Goal: Find specific page/section: Find specific page/section

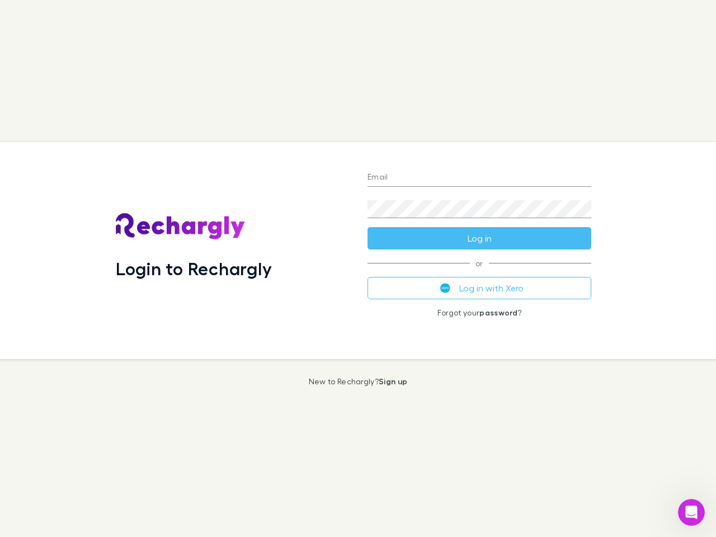
click at [358, 268] on div "Login to Rechargly" at bounding box center [233, 250] width 252 height 217
click at [479, 178] on input "Email" at bounding box center [479, 178] width 224 height 18
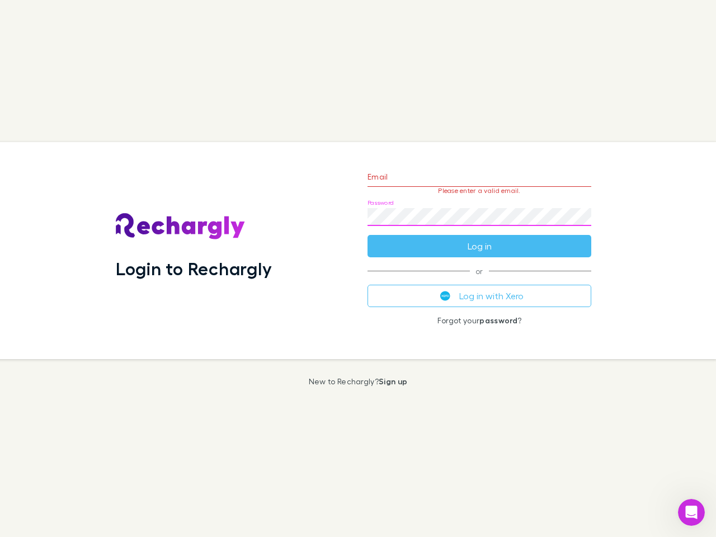
click at [479, 238] on form "Email Please enter a valid email. Password Log in" at bounding box center [479, 208] width 224 height 97
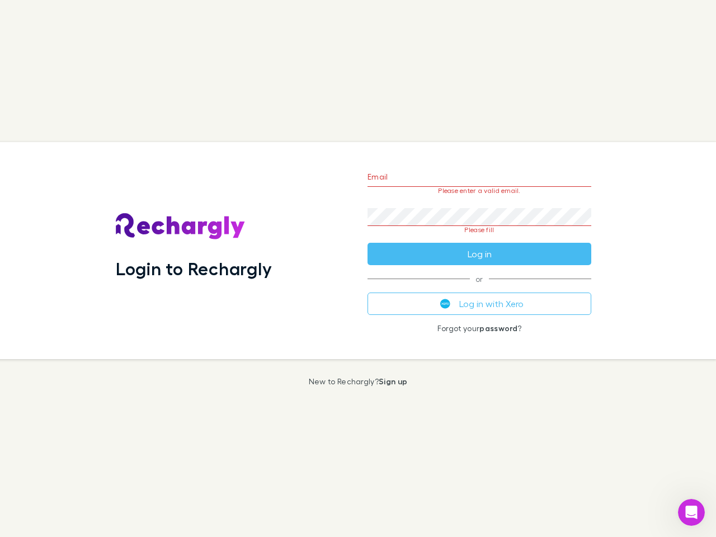
click at [479, 288] on div "Email Please enter a valid email. Password Please fill Log in or Log in with Xe…" at bounding box center [479, 250] width 242 height 217
click at [691, 512] on icon "Open Intercom Messenger" at bounding box center [691, 512] width 18 height 18
